Goal: Task Accomplishment & Management: Complete application form

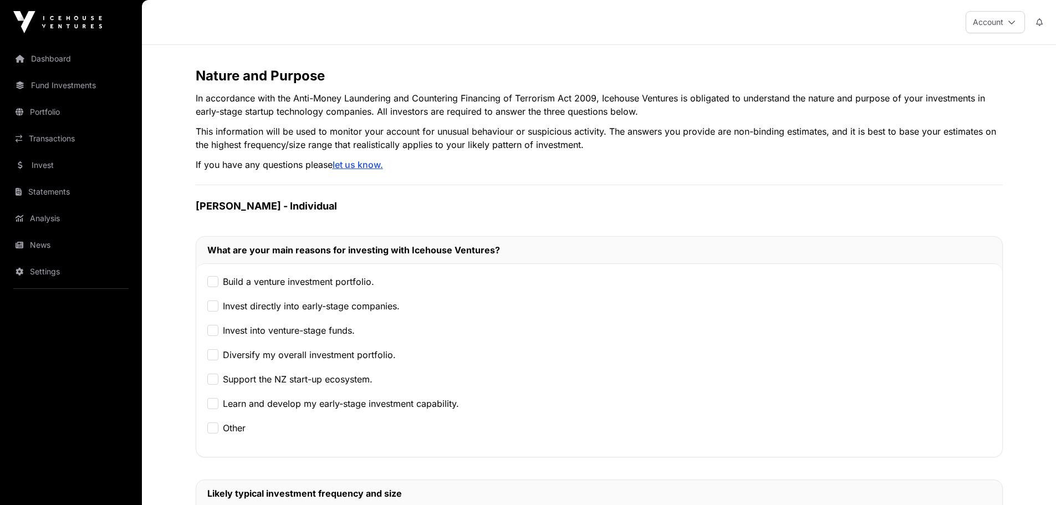
click at [305, 279] on label "Build a venture investment portfolio." at bounding box center [298, 281] width 151 height 13
click at [306, 309] on label "Invest directly into early-stage companies." at bounding box center [311, 305] width 177 height 13
click at [304, 359] on label "Diversify my overall investment portfolio." at bounding box center [309, 354] width 173 height 13
click at [308, 381] on label "Support the NZ start-up ecosystem." at bounding box center [298, 379] width 150 height 13
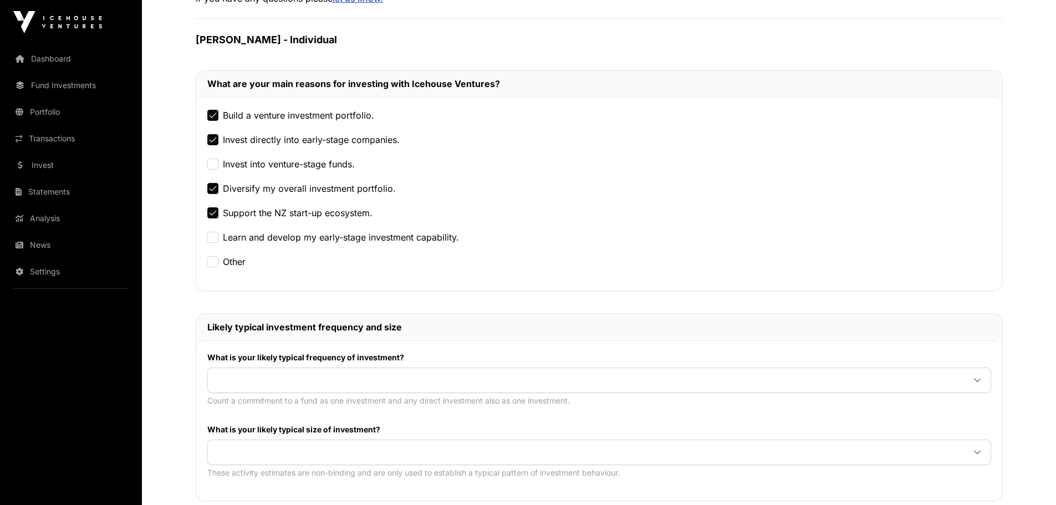
scroll to position [277, 0]
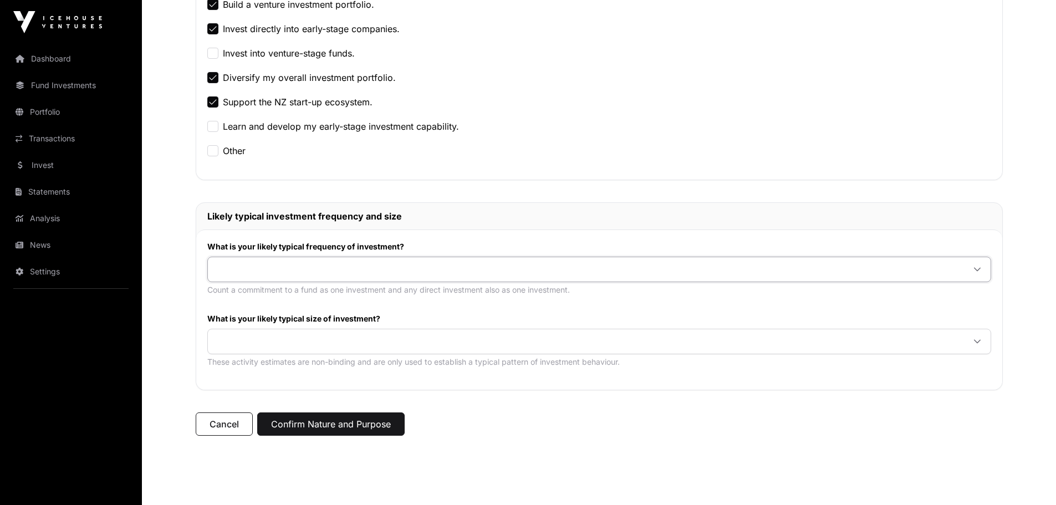
click at [345, 271] on span at bounding box center [586, 269] width 756 height 20
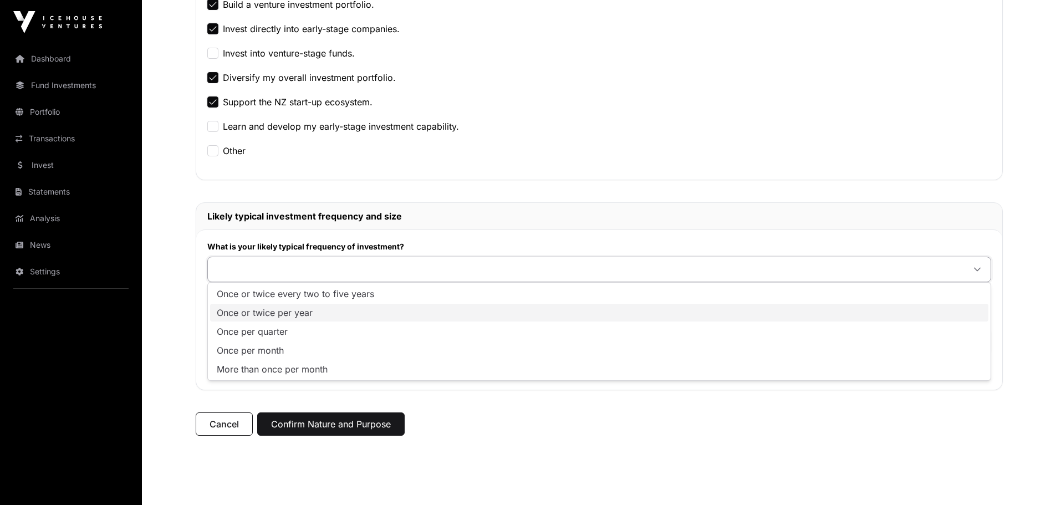
click at [330, 317] on li "Once or twice per year" at bounding box center [599, 313] width 778 height 18
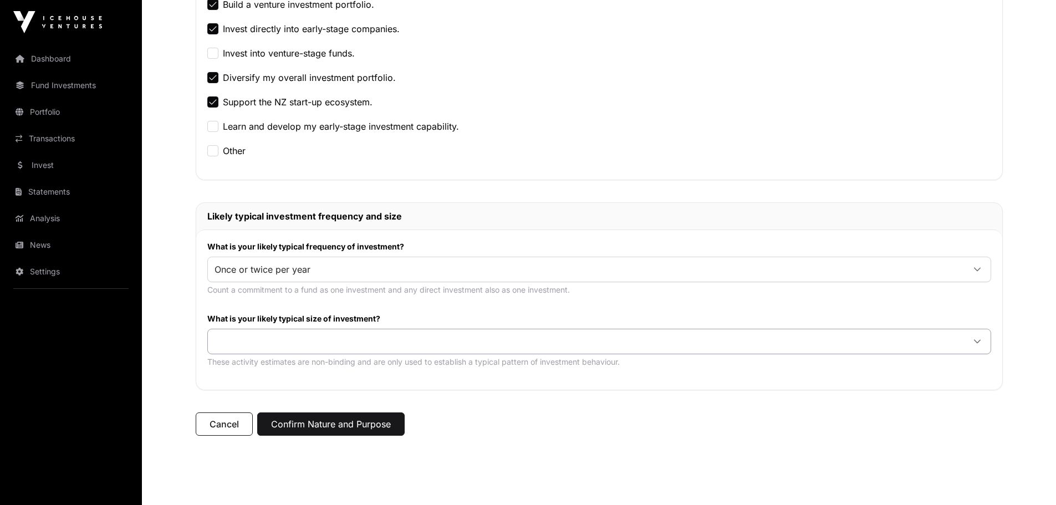
click at [325, 343] on span at bounding box center [586, 342] width 756 height 20
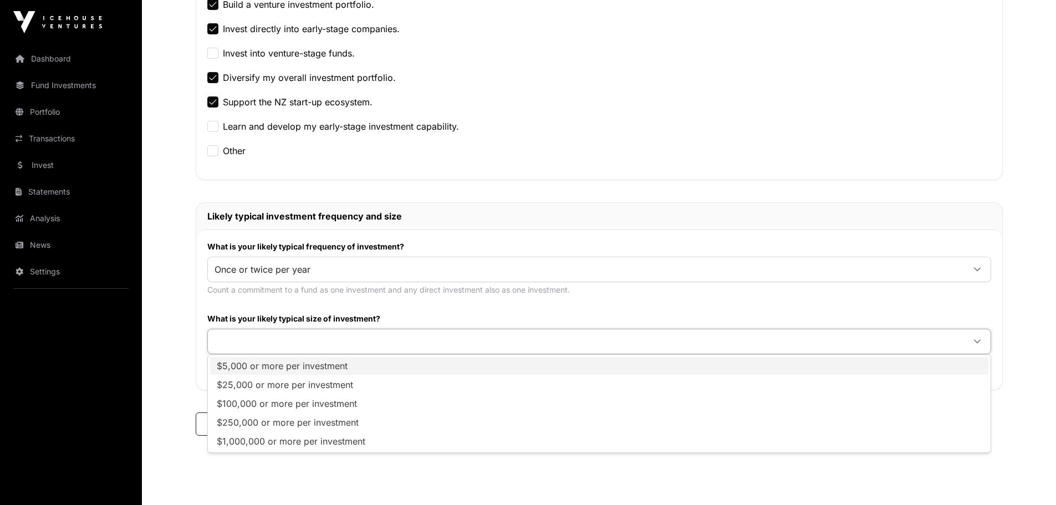
click at [322, 369] on span "$5,000 or more per investment" at bounding box center [282, 365] width 131 height 9
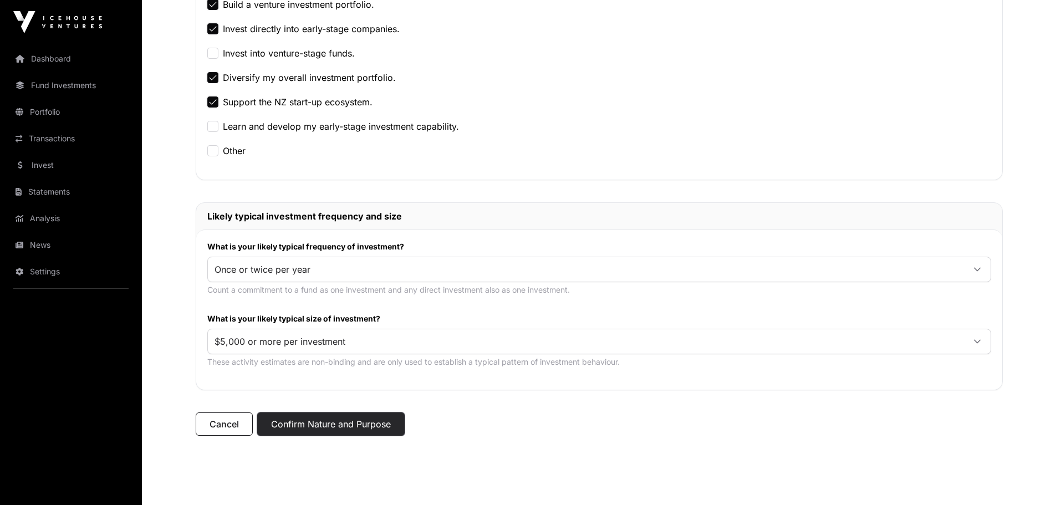
click at [318, 426] on button "Confirm Nature and Purpose" at bounding box center [330, 423] width 147 height 23
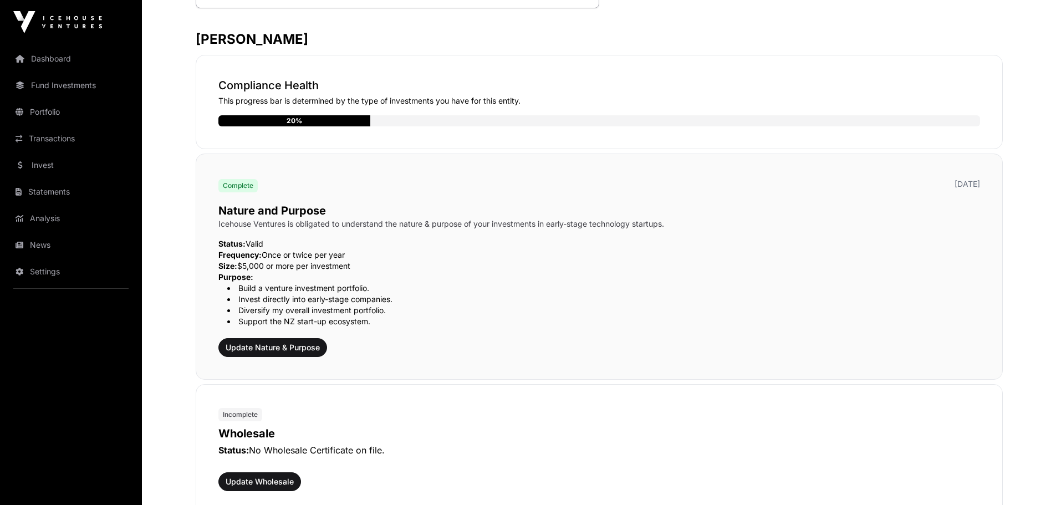
scroll to position [444, 0]
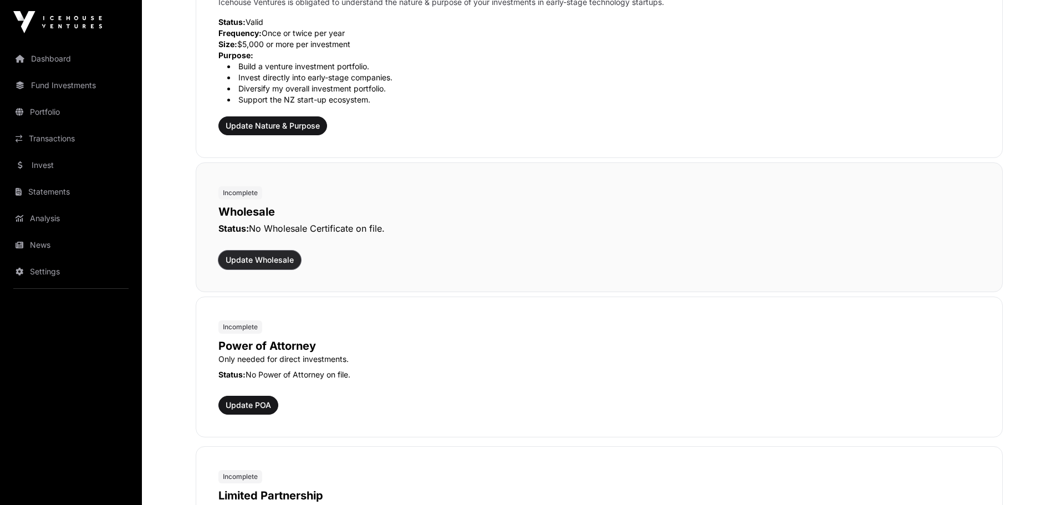
click at [269, 260] on span "Update Wholesale" at bounding box center [260, 259] width 68 height 11
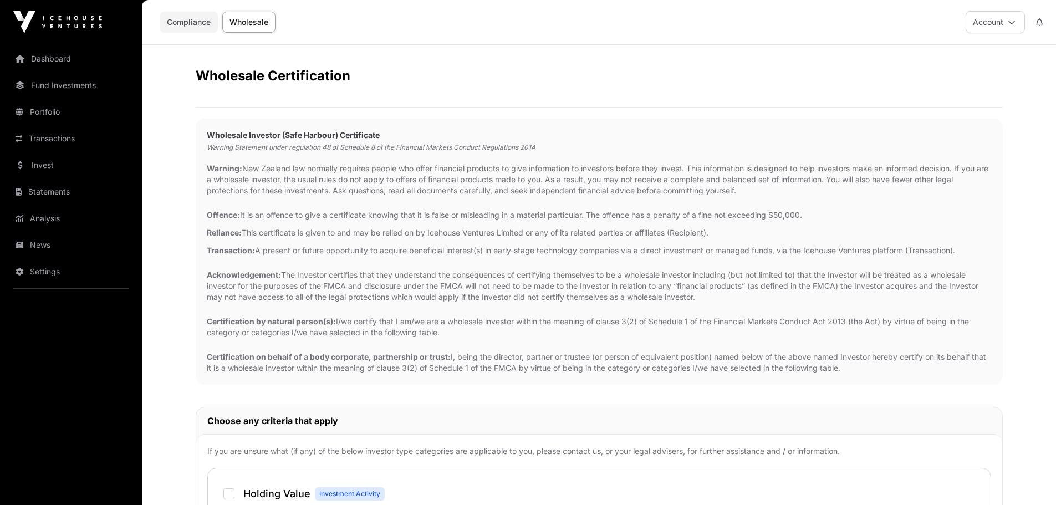
click at [200, 23] on link "Compliance" at bounding box center [189, 22] width 58 height 21
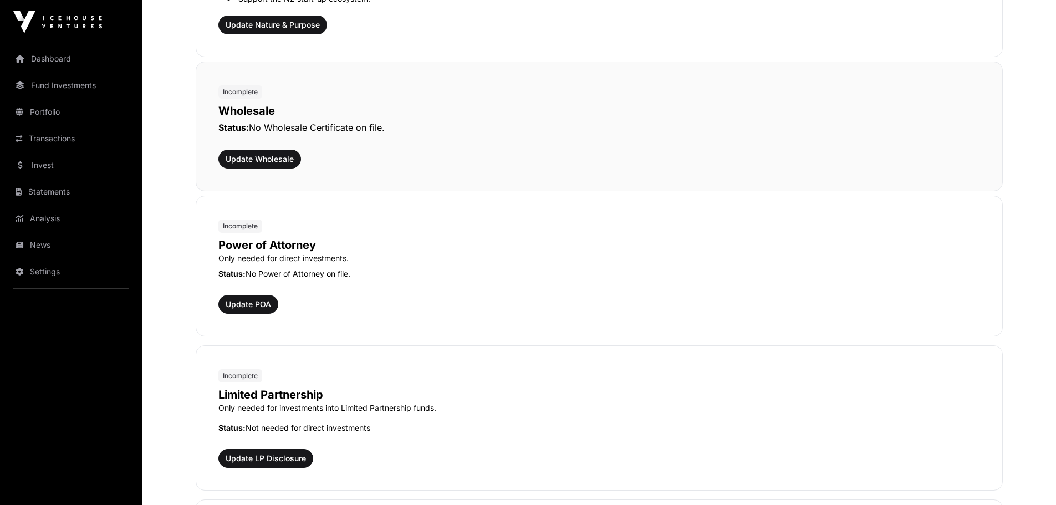
scroll to position [499, 0]
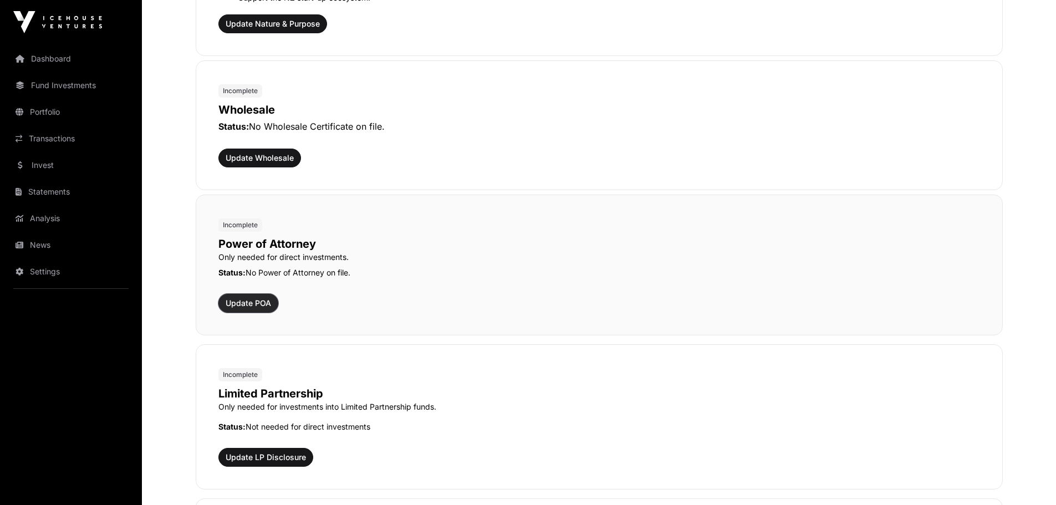
click at [257, 305] on span "Update POA" at bounding box center [248, 303] width 45 height 11
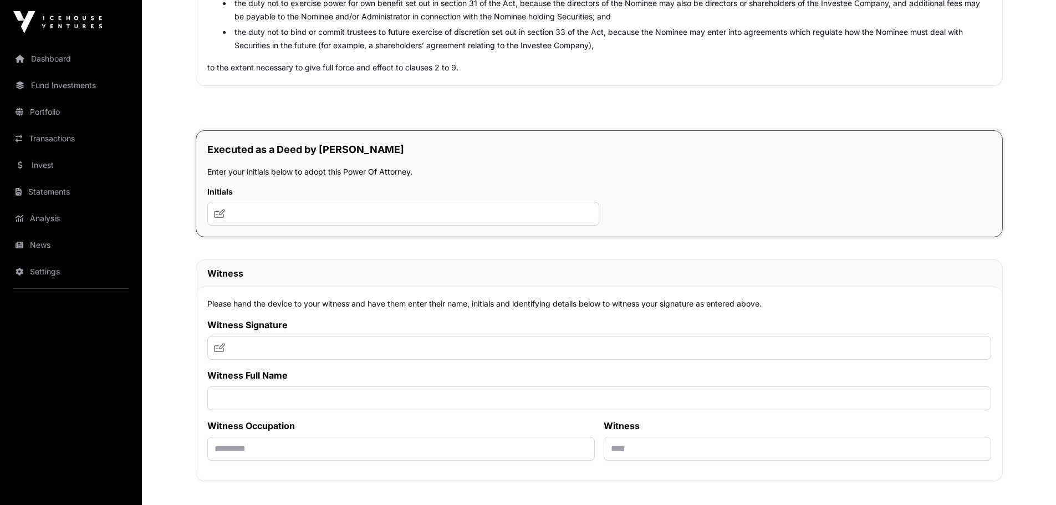
scroll to position [5766, 0]
